Goal: Navigation & Orientation: Find specific page/section

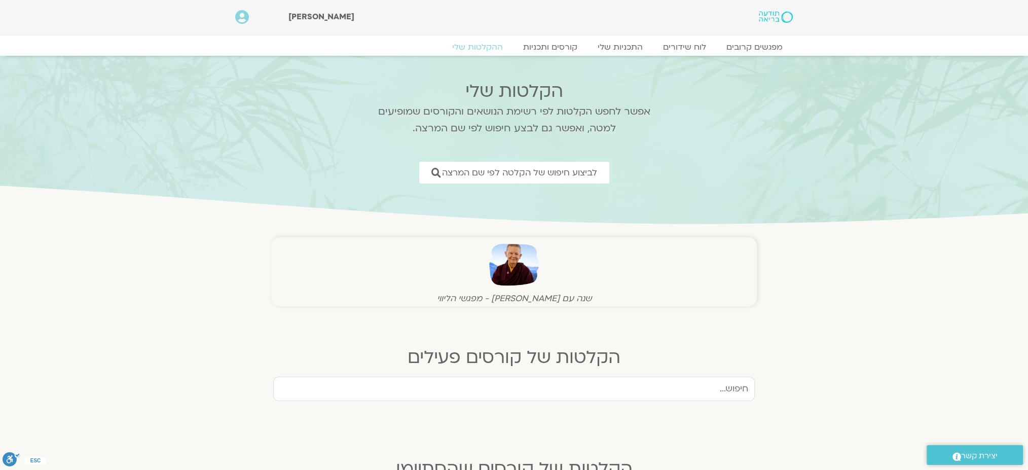
click at [765, 18] on img at bounding box center [776, 17] width 34 height 12
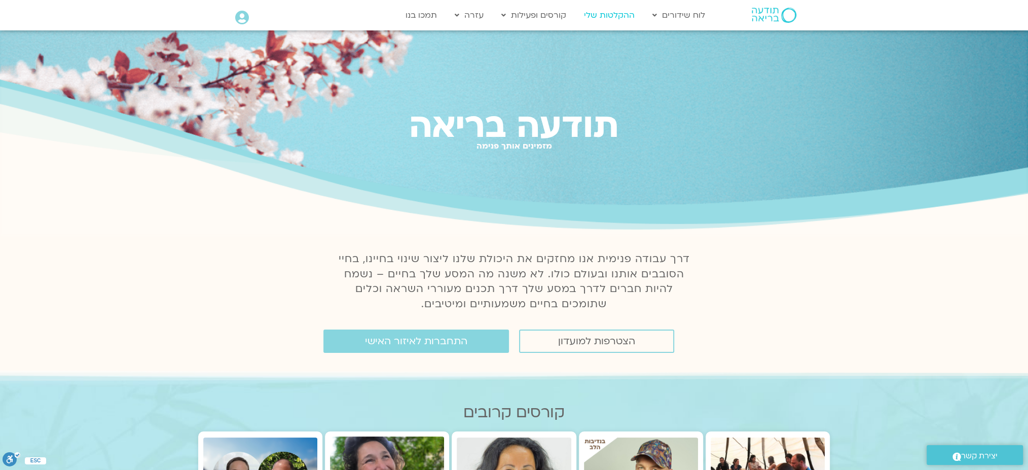
click at [611, 16] on link "ההקלטות שלי" at bounding box center [609, 15] width 61 height 19
